Goal: Entertainment & Leisure: Consume media (video, audio)

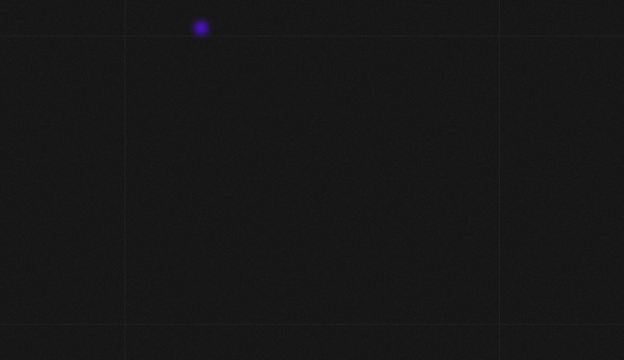
scroll to position [9, 0]
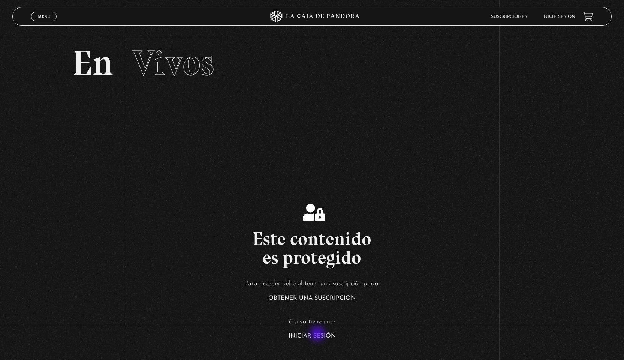
click at [318, 335] on link "Iniciar Sesión" at bounding box center [311, 336] width 47 height 6
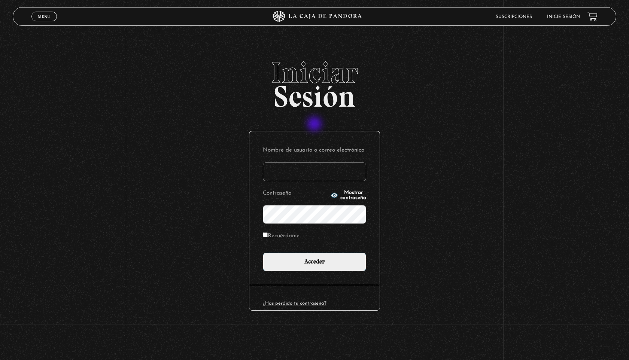
type input "susspass84@gmail.com"
click at [282, 237] on label "Recuérdame" at bounding box center [281, 237] width 37 height 12
click at [268, 237] on input "Recuérdame" at bounding box center [265, 235] width 5 height 5
checkbox input "true"
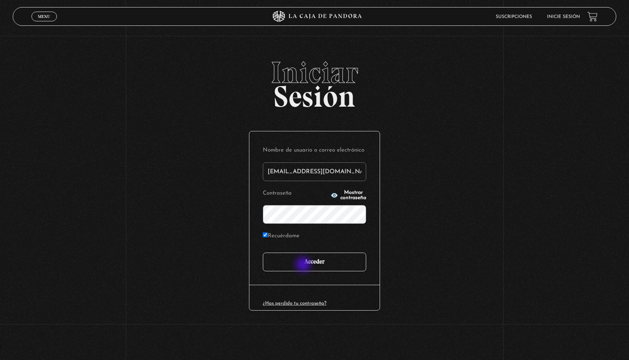
click at [304, 266] on input "Acceder" at bounding box center [314, 262] width 103 height 19
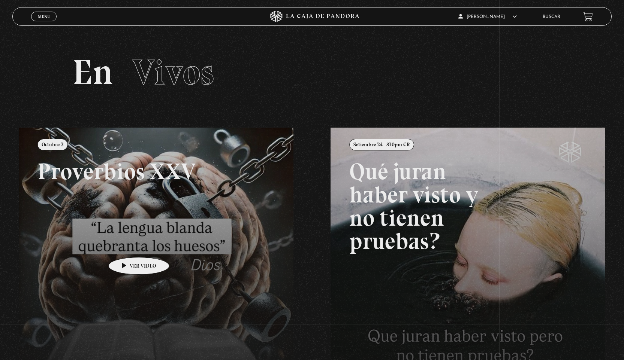
click at [127, 246] on link at bounding box center [331, 308] width 624 height 360
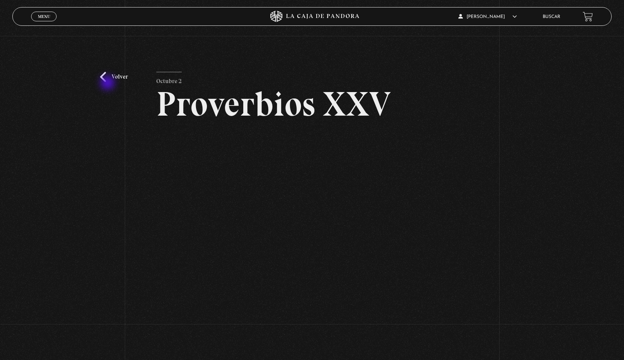
click at [108, 84] on div "Volver [DATE] Proverbios XXV" at bounding box center [312, 195] width 624 height 319
click at [120, 77] on link "Volver" at bounding box center [114, 77] width 28 height 10
